Goal: Navigation & Orientation: Find specific page/section

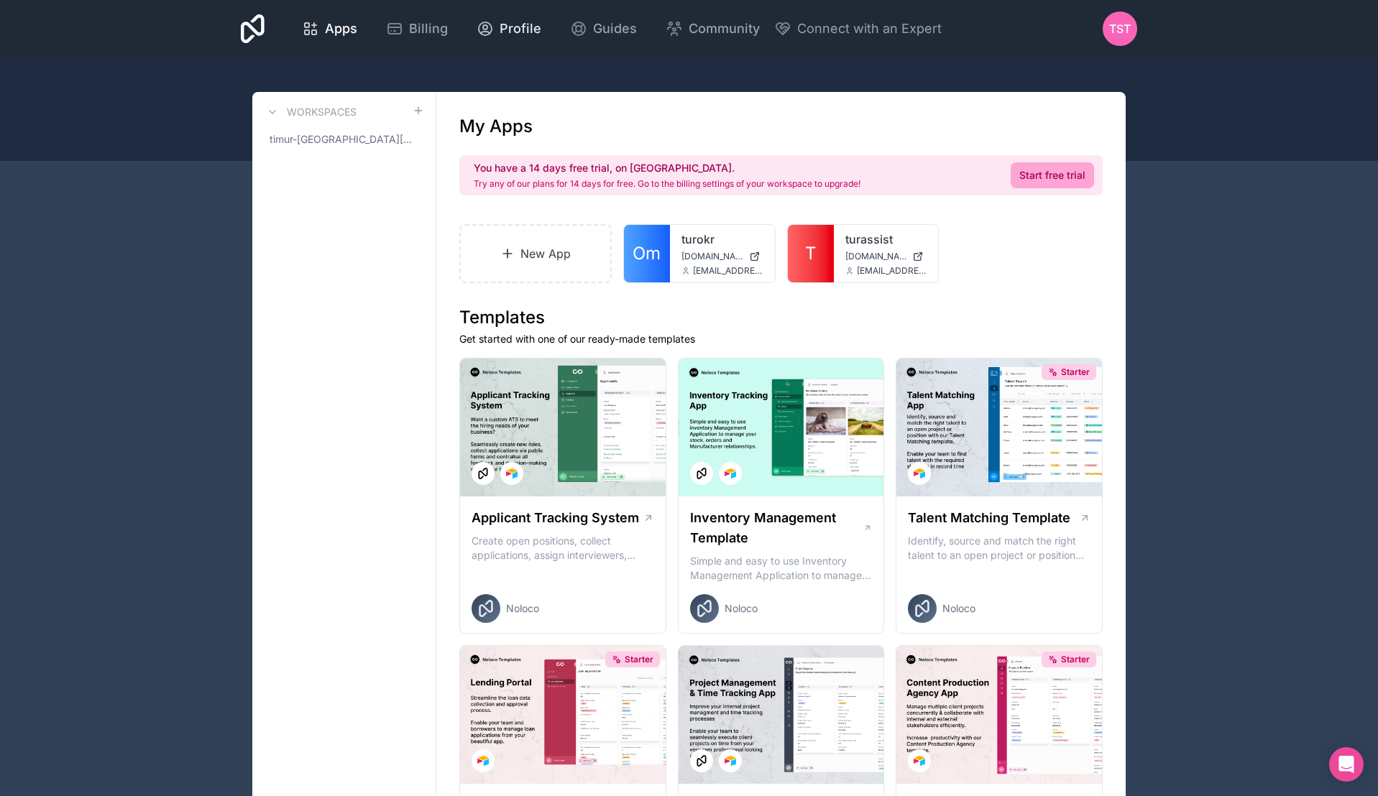
click at [510, 32] on span "Profile" at bounding box center [521, 29] width 42 height 20
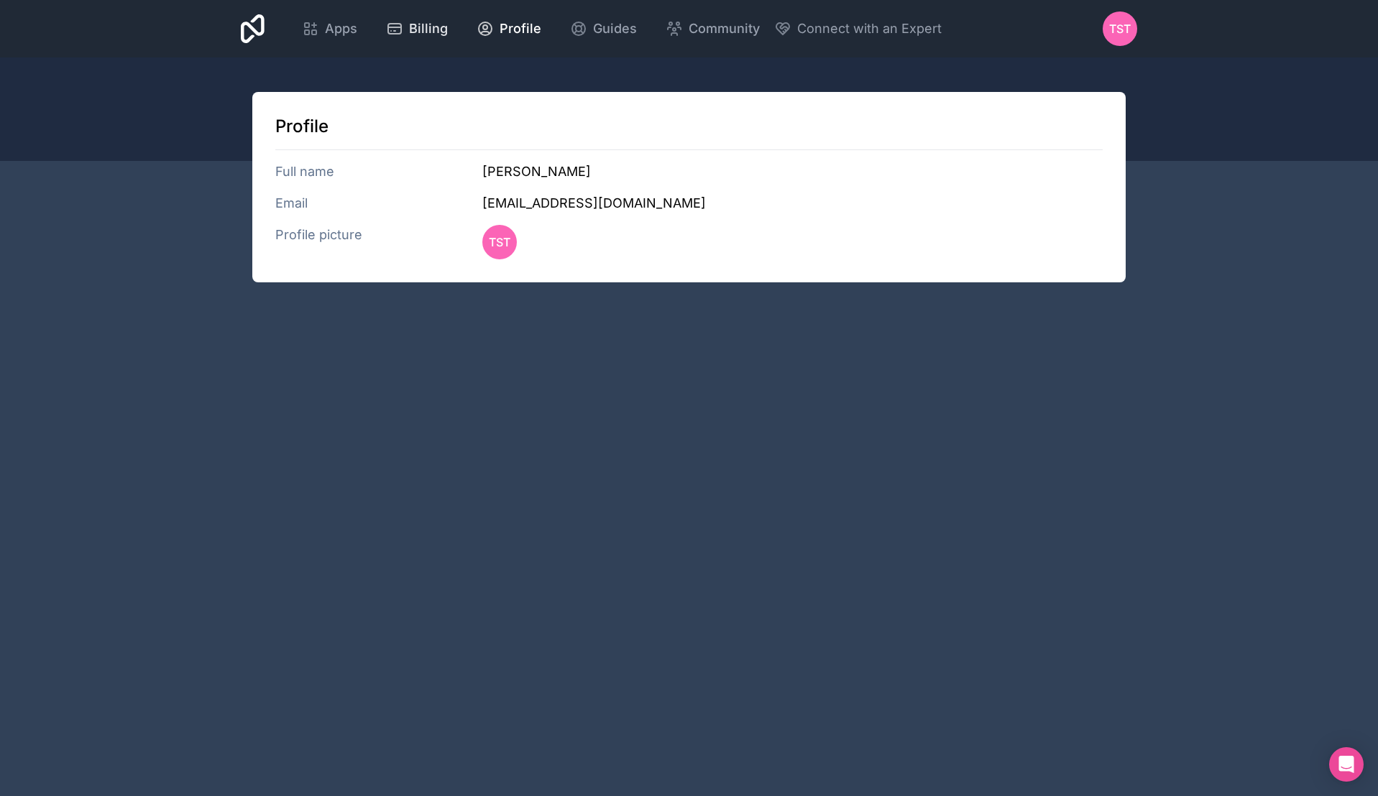
click at [433, 31] on span "Billing" at bounding box center [428, 29] width 39 height 20
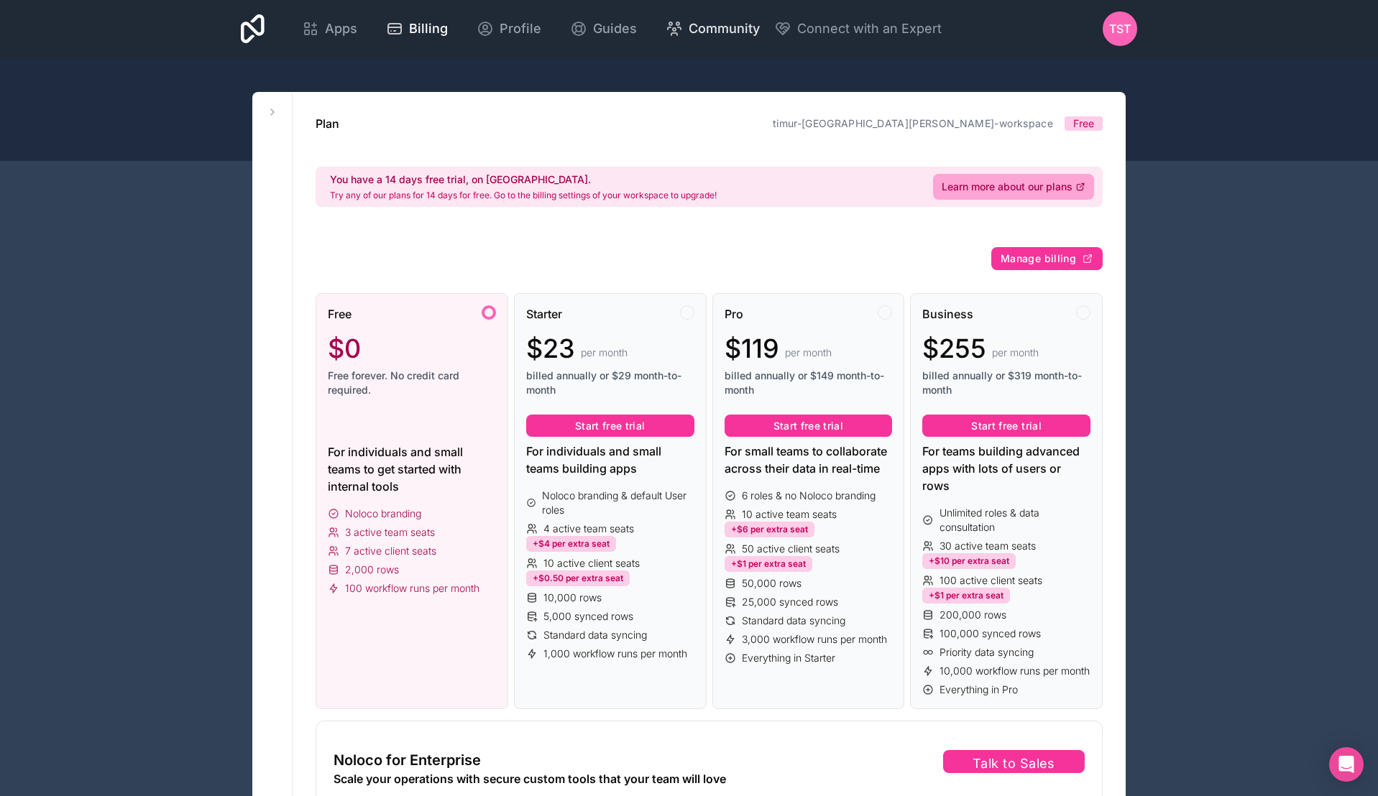
click at [712, 32] on span "Community" at bounding box center [724, 29] width 71 height 20
click at [850, 30] on span "Connect with an Expert" at bounding box center [869, 29] width 144 height 20
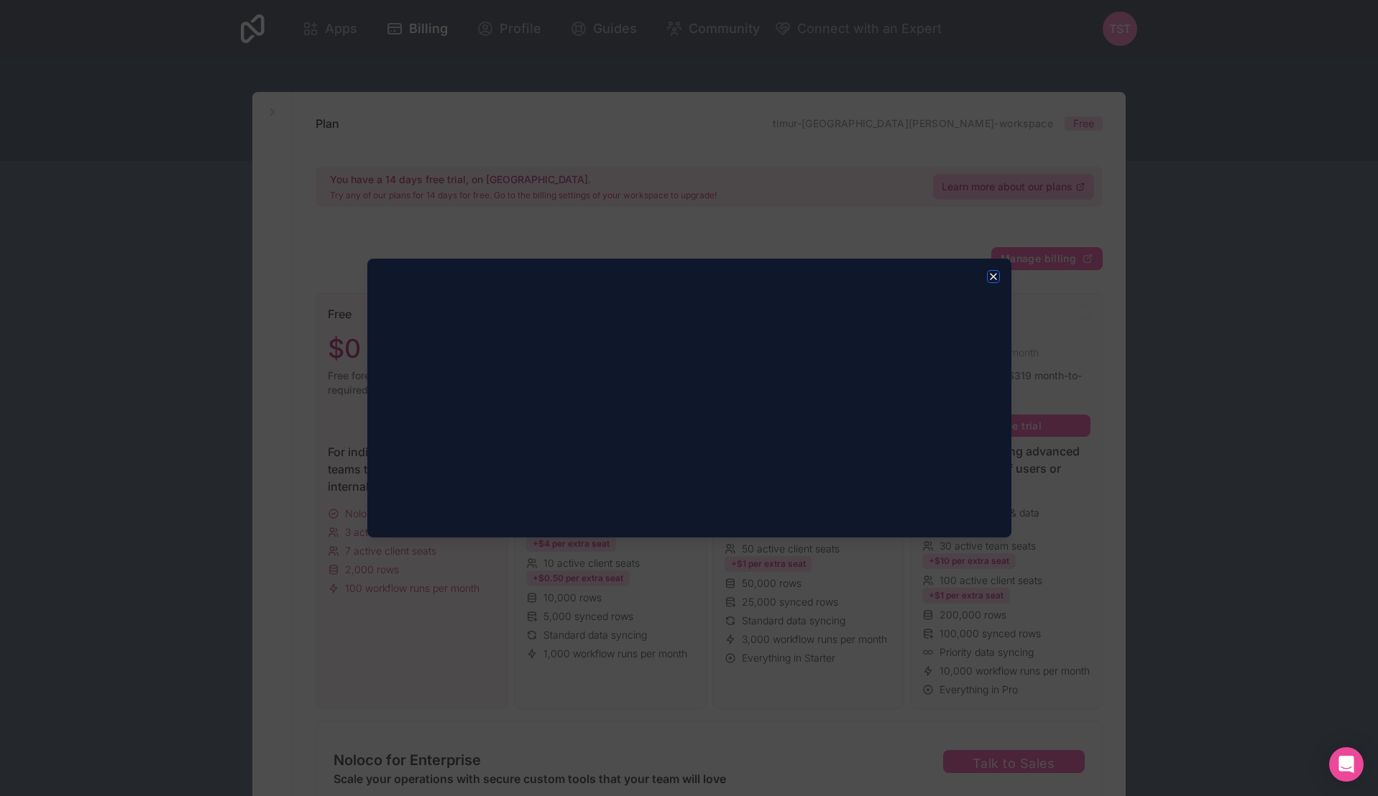
click at [994, 277] on icon "button" at bounding box center [994, 277] width 12 height 12
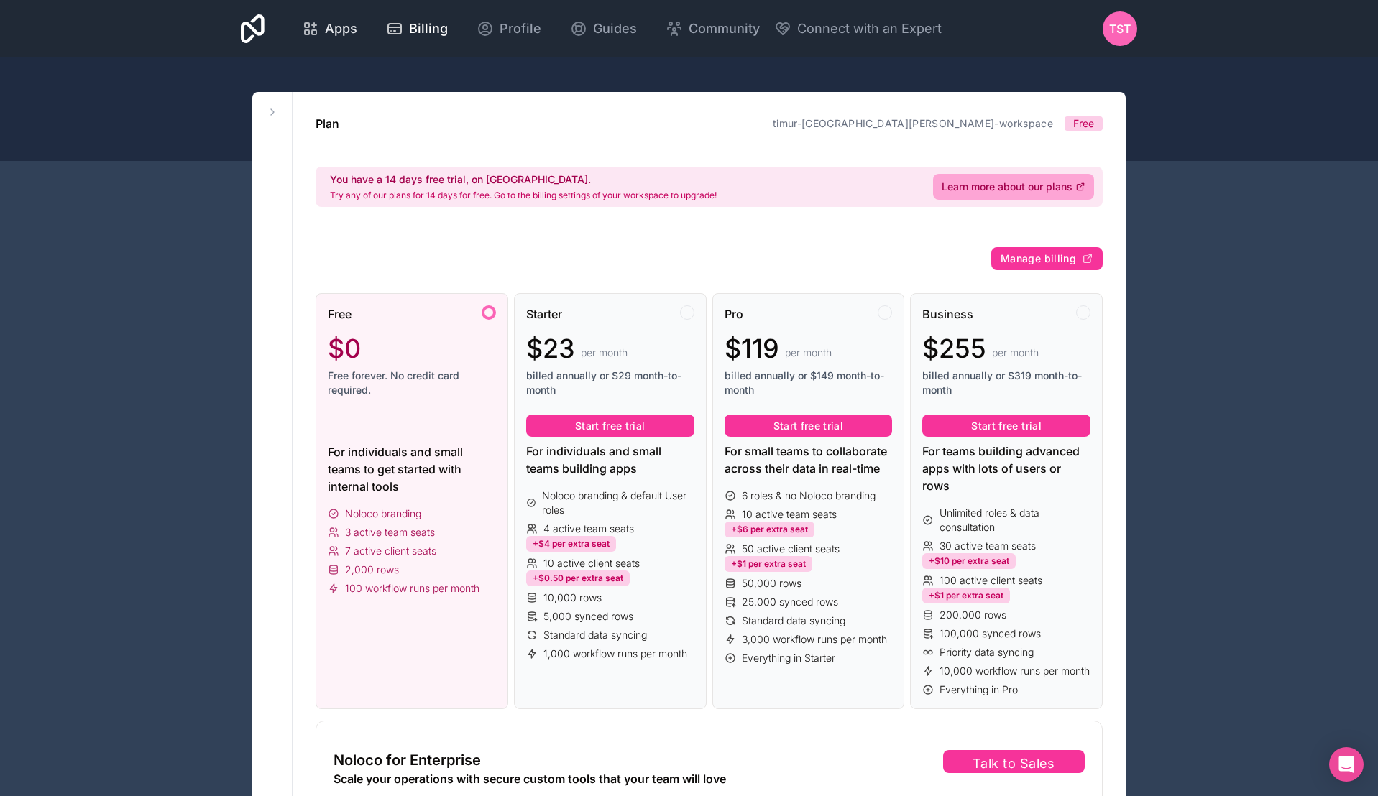
click at [319, 27] on div "Apps" at bounding box center [329, 29] width 55 height 20
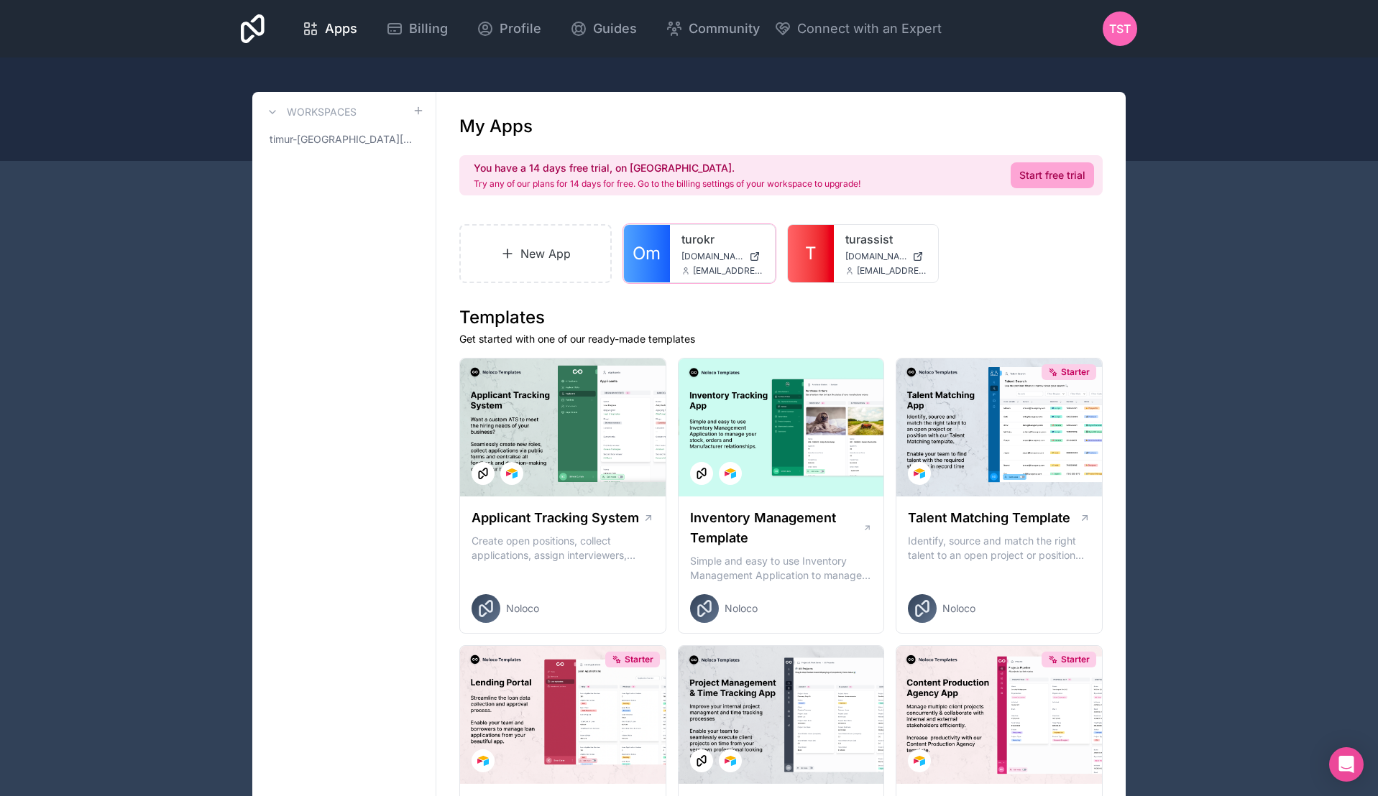
click at [685, 247] on link "turokr" at bounding box center [722, 239] width 82 height 17
